Goal: Go to known website: Go to known website

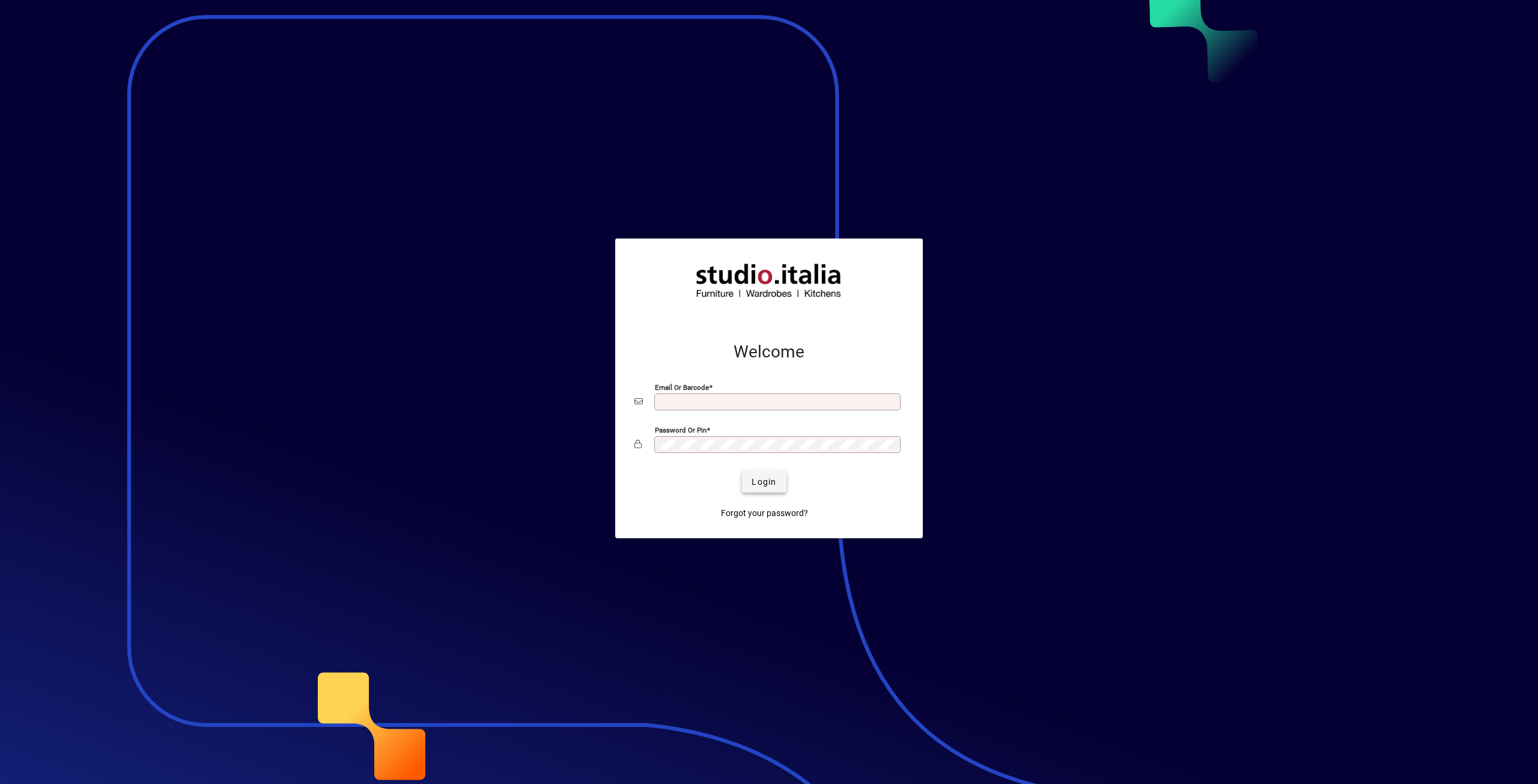
type input "**********"
click at [777, 487] on span "submit" at bounding box center [764, 482] width 44 height 29
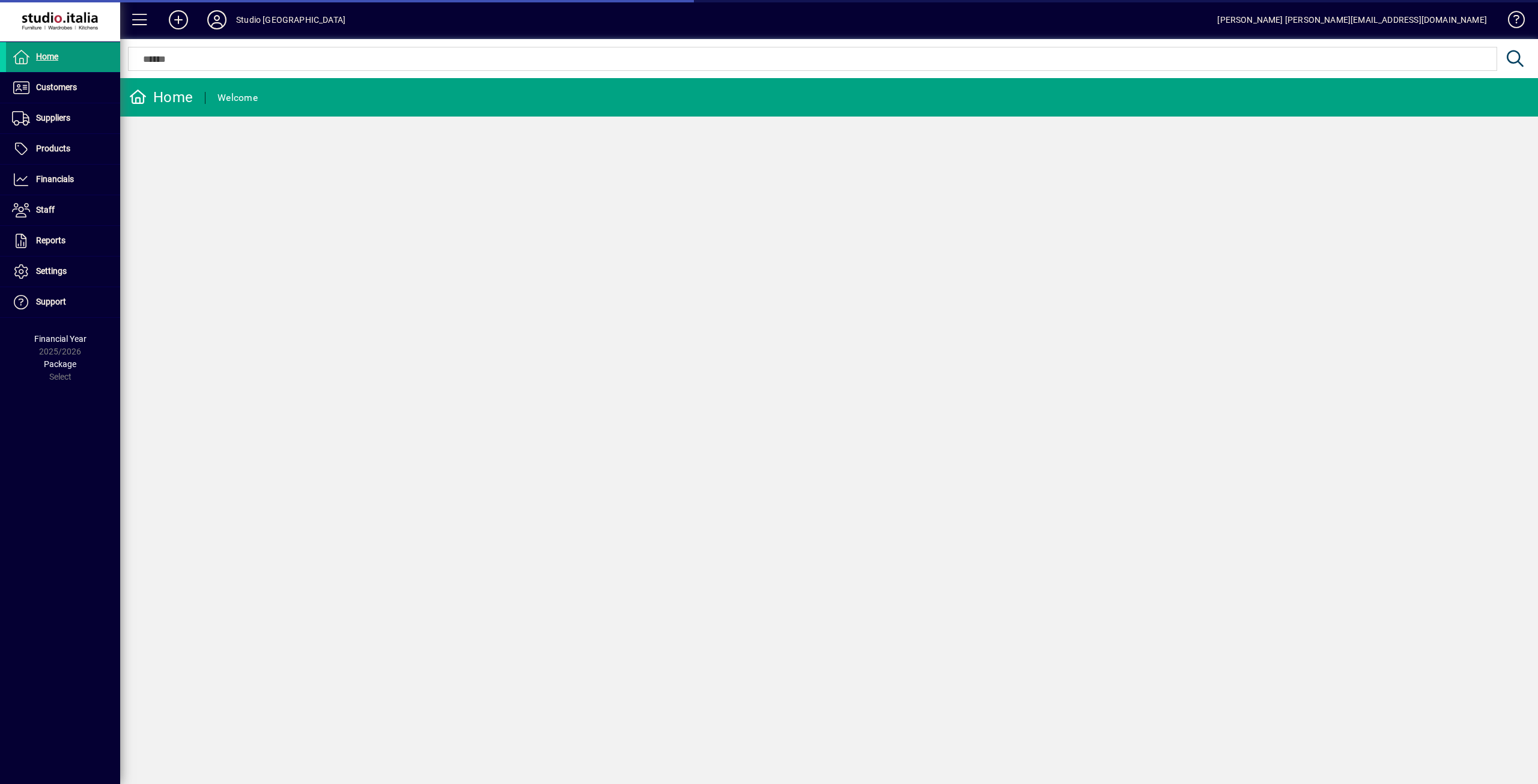
click at [40, 53] on span "Home" at bounding box center [47, 57] width 22 height 10
